Goal: Task Accomplishment & Management: Complete application form

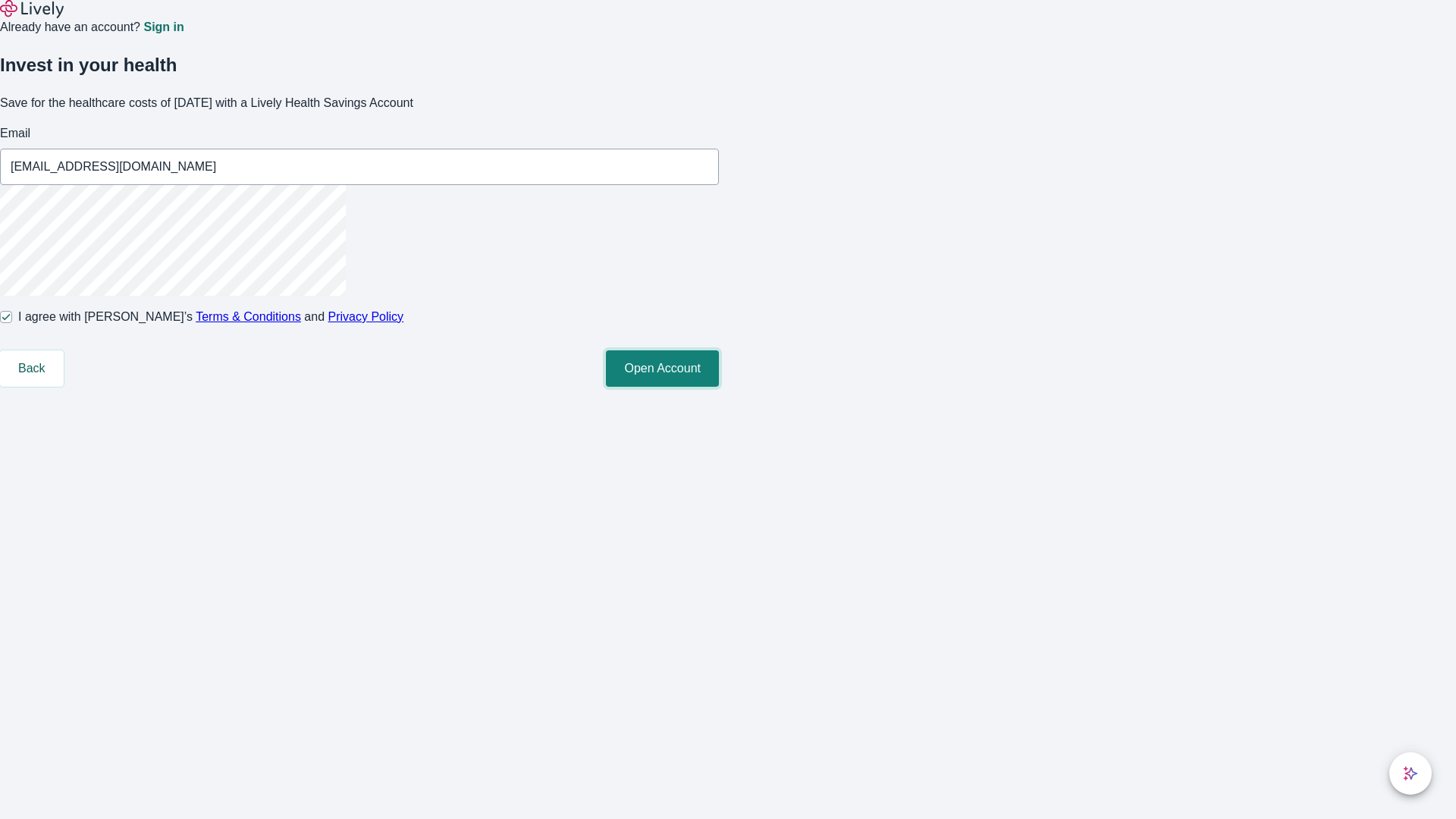
click at [719, 387] on button "Open Account" at bounding box center [662, 368] width 113 height 36
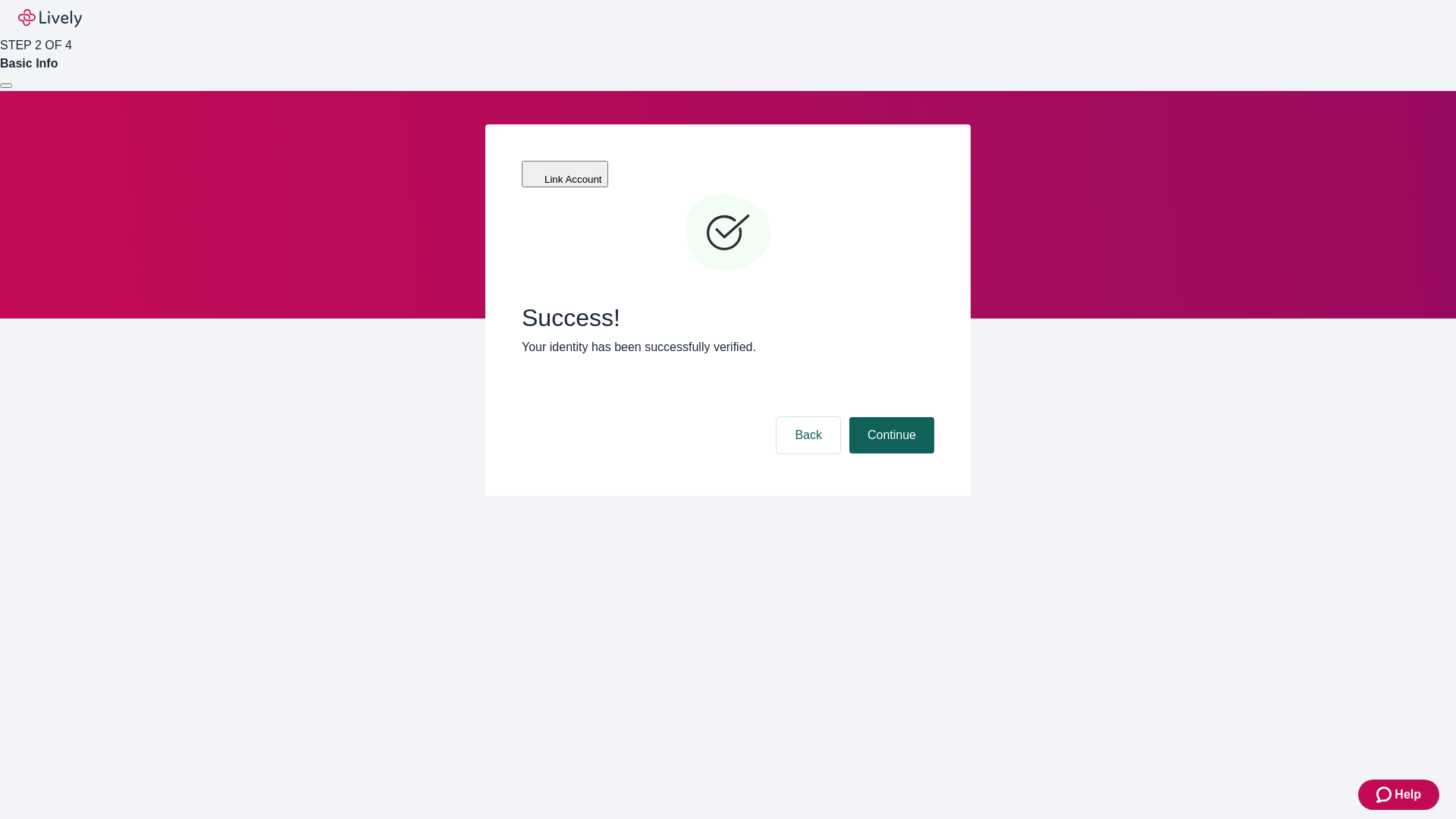
click at [890, 417] on button "Continue" at bounding box center [891, 435] width 85 height 36
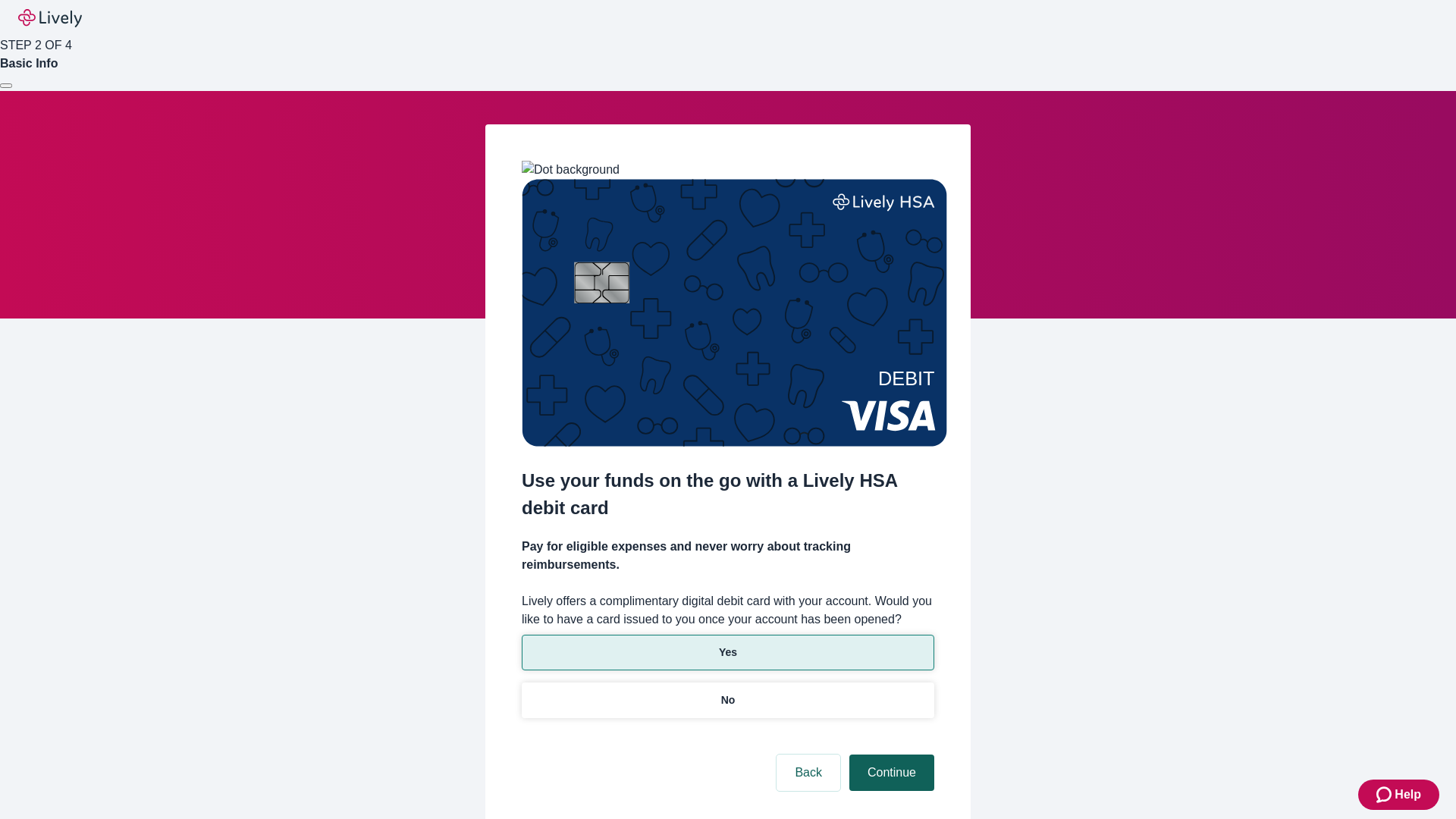
click at [727, 645] on p "Yes" at bounding box center [728, 653] width 19 height 16
click at [890, 755] on button "Continue" at bounding box center [891, 772] width 85 height 36
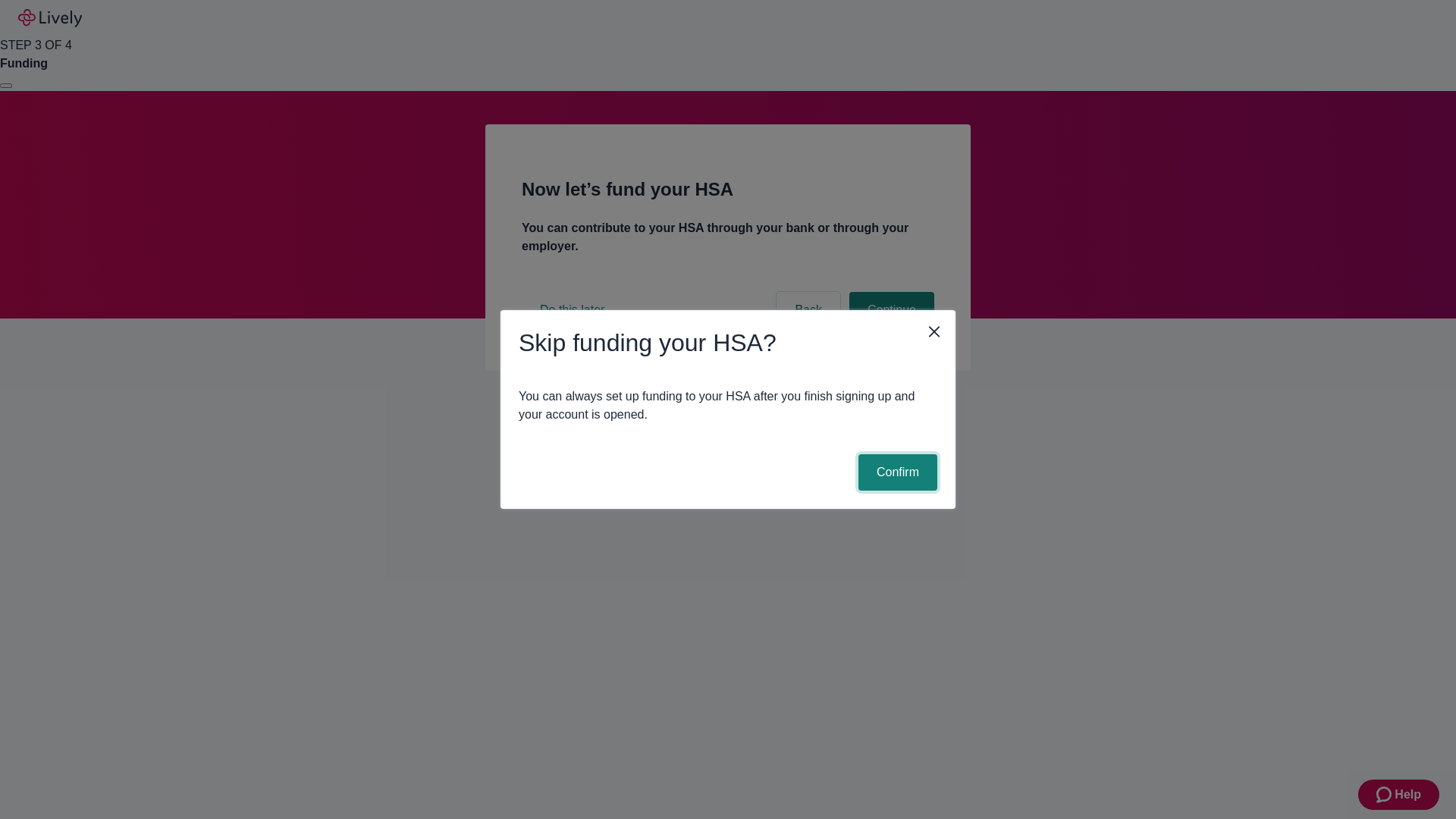
click at [896, 473] on button "Confirm" at bounding box center [898, 472] width 79 height 36
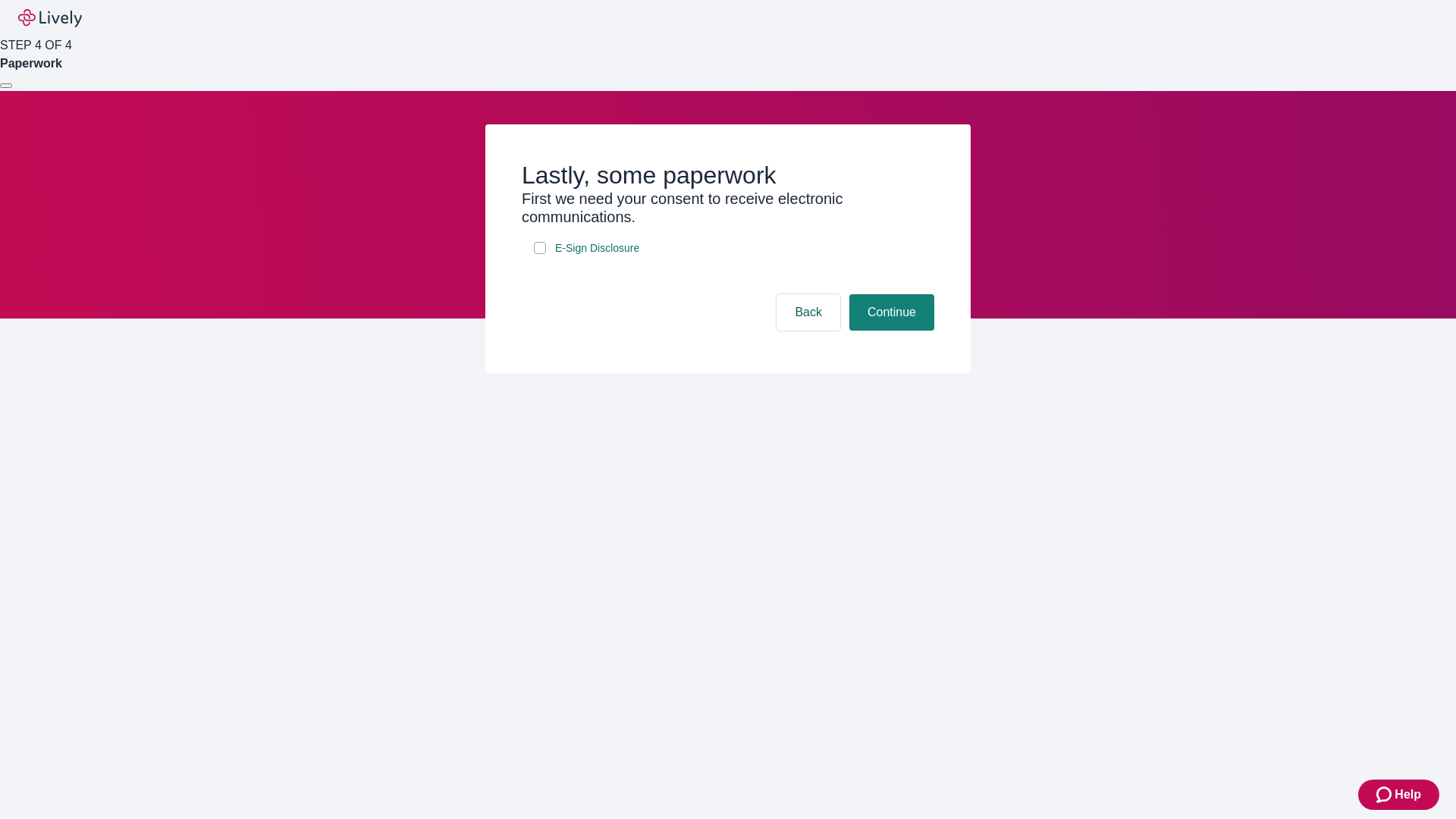
click at [540, 254] on input "E-Sign Disclosure" at bounding box center [540, 247] width 12 height 12
checkbox input "true"
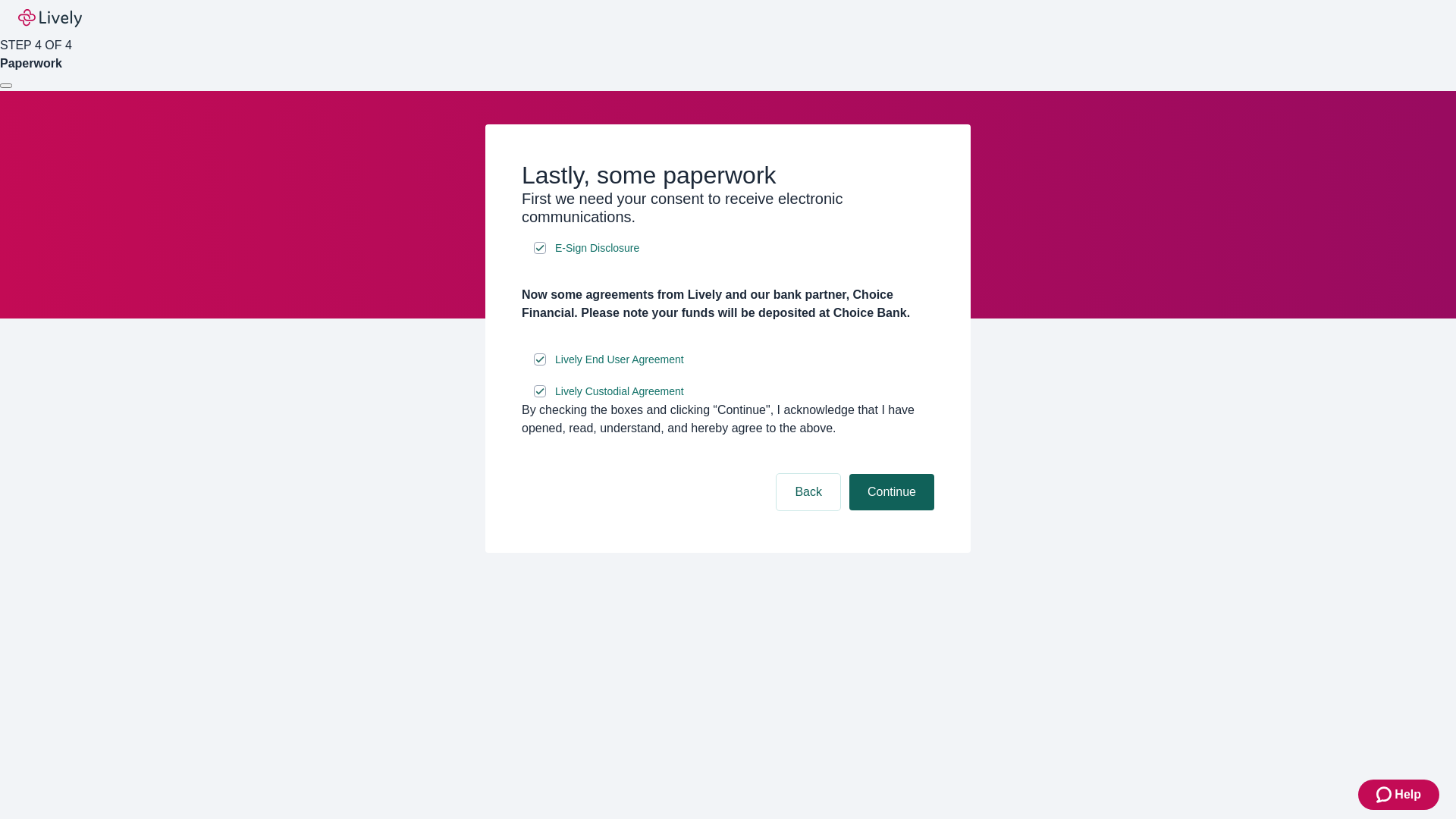
click at [890, 511] on button "Continue" at bounding box center [891, 492] width 85 height 36
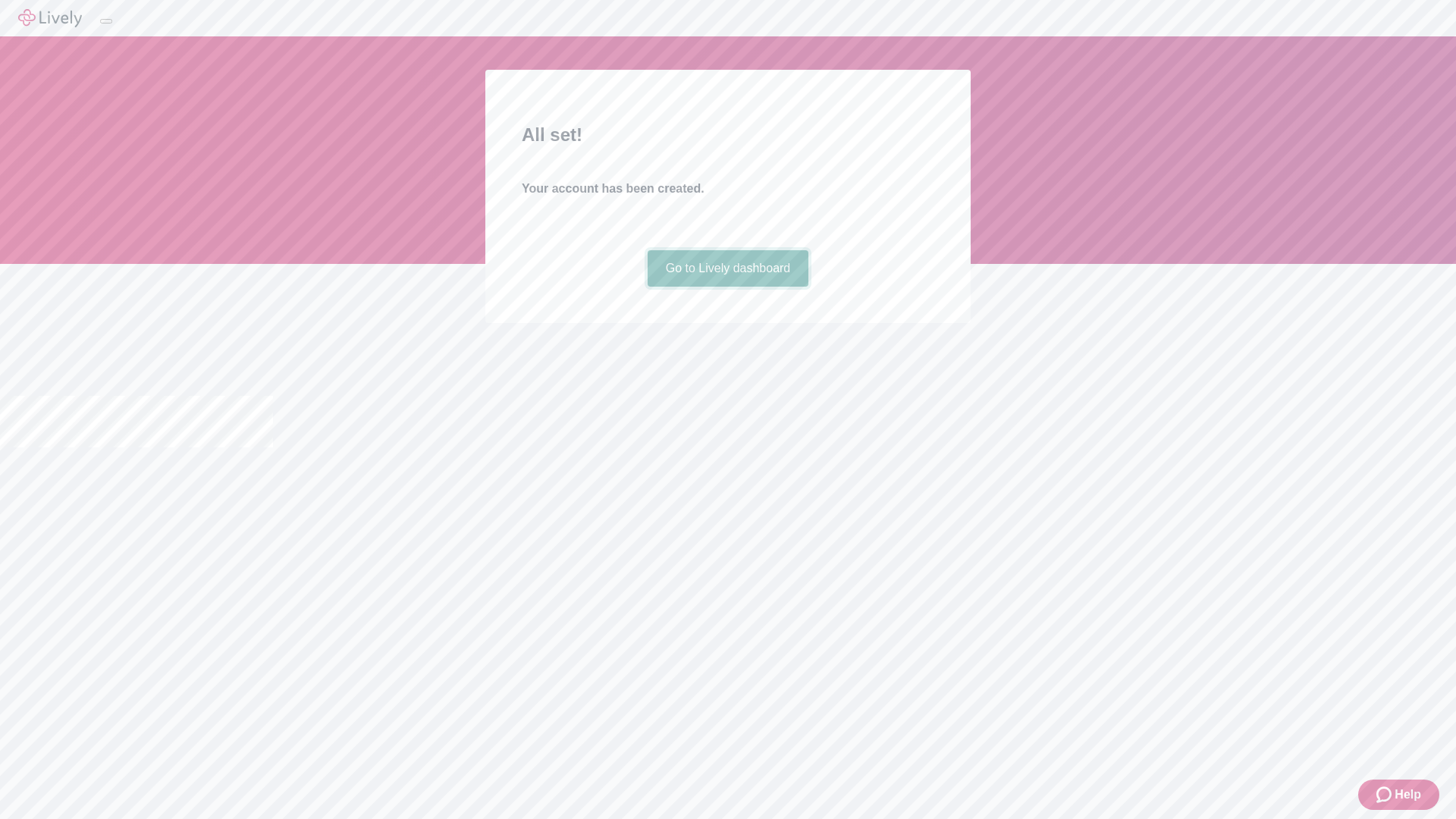
click at [727, 287] on link "Go to Lively dashboard" at bounding box center [728, 268] width 162 height 36
